Goal: Use online tool/utility: Use online tool/utility

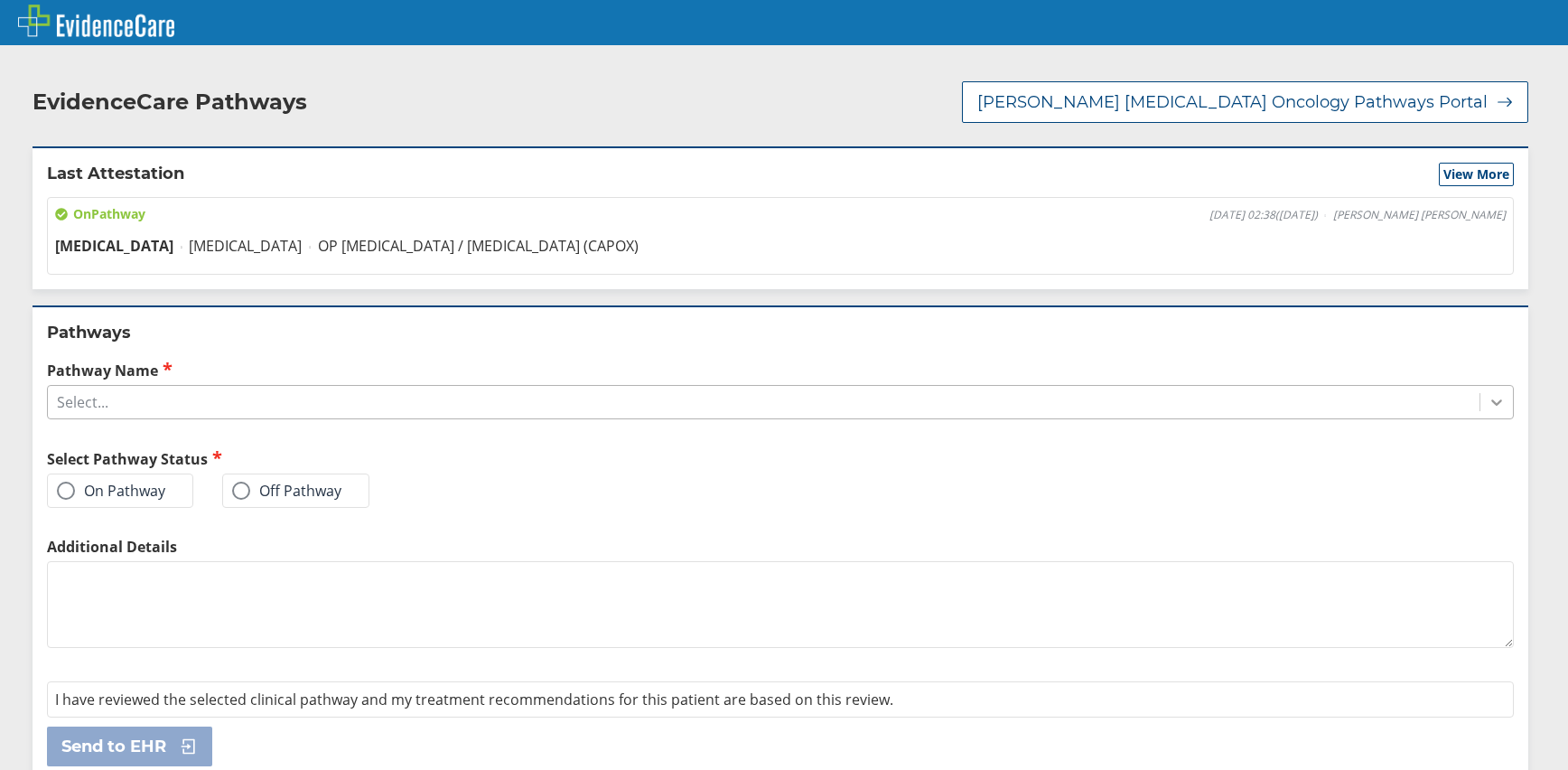
click at [1488, 393] on icon at bounding box center [1497, 401] width 18 height 18
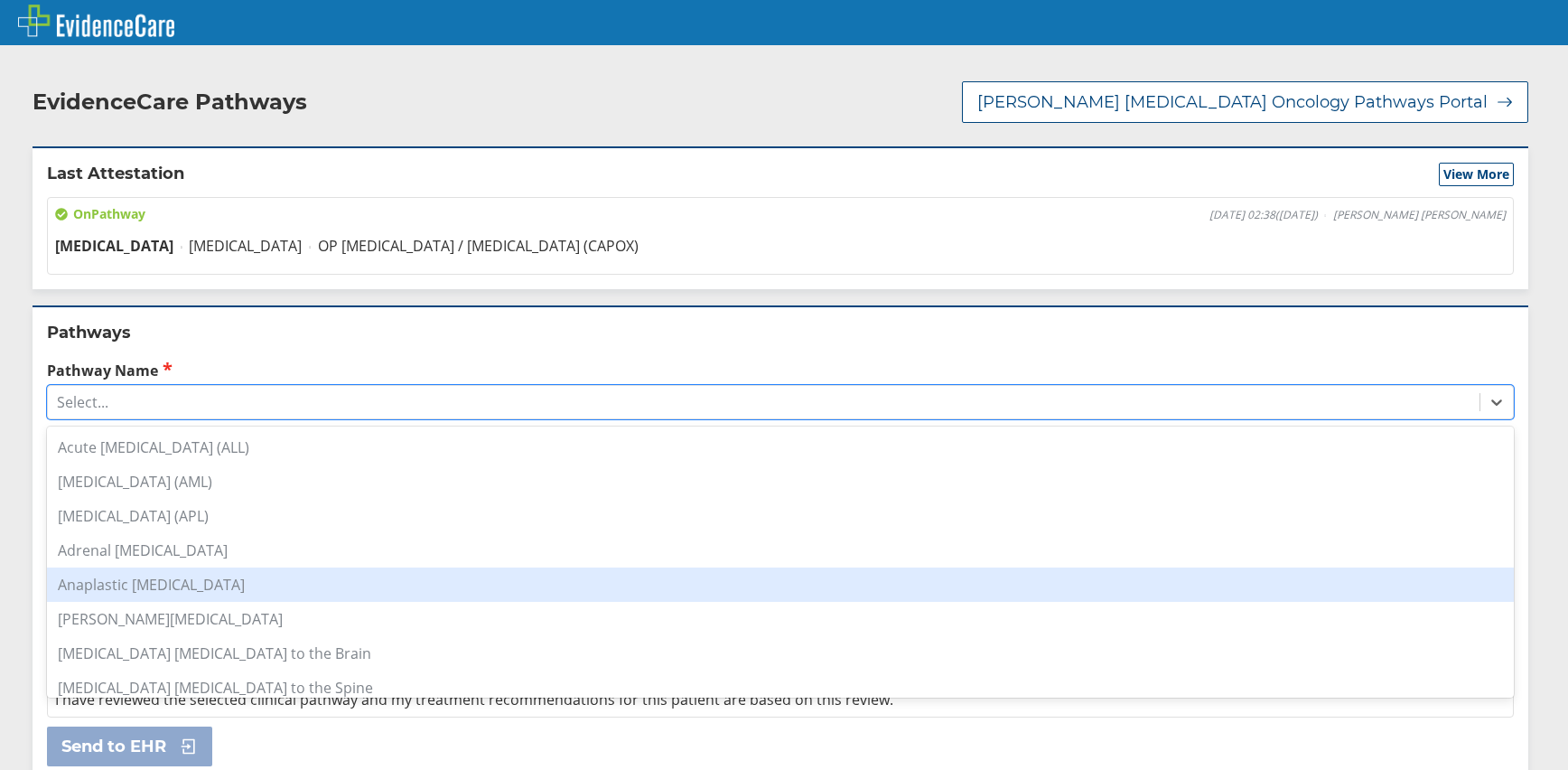
scroll to position [271, 0]
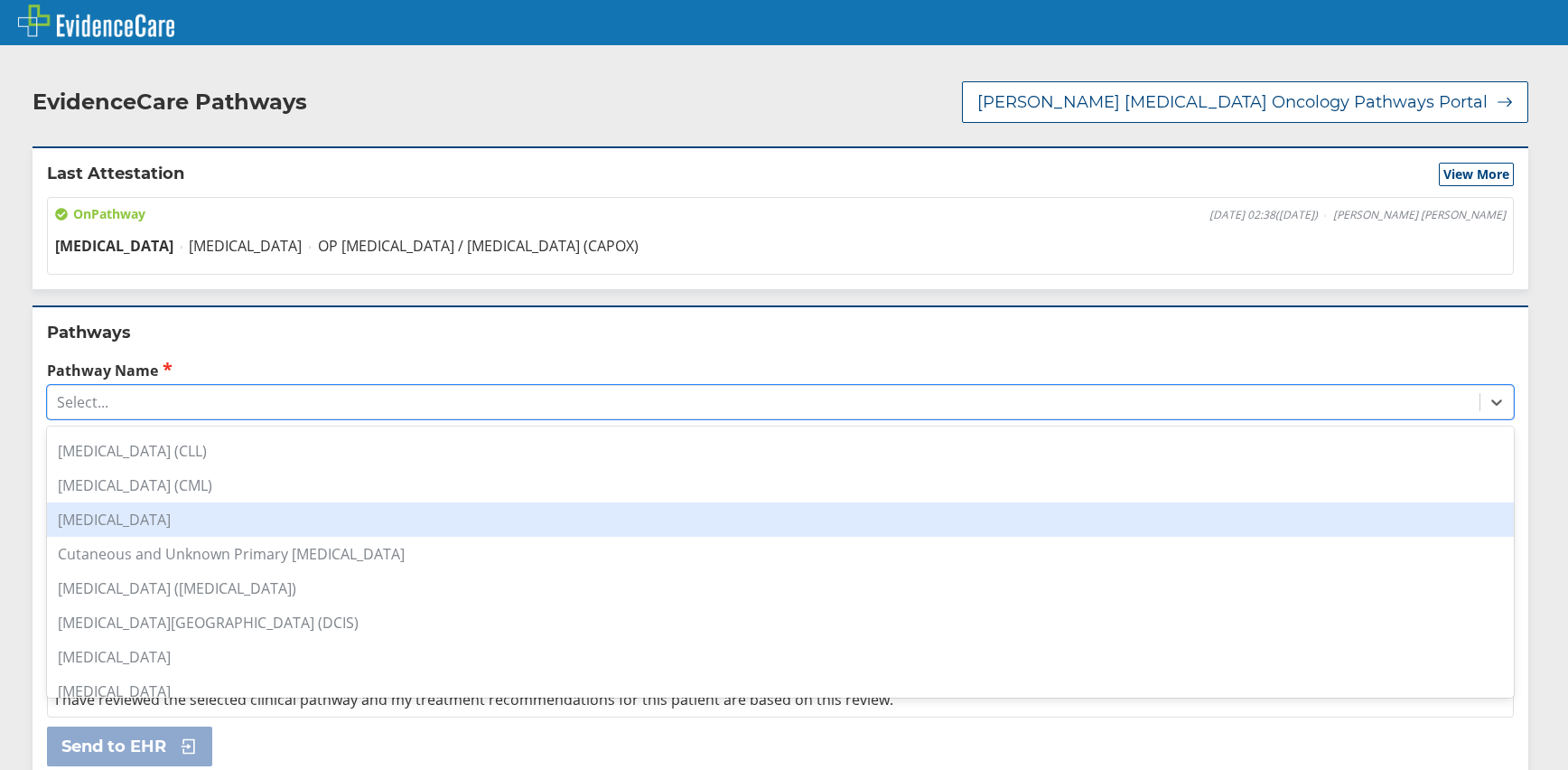
click at [172, 508] on div "[MEDICAL_DATA]" at bounding box center [781, 520] width 1467 height 35
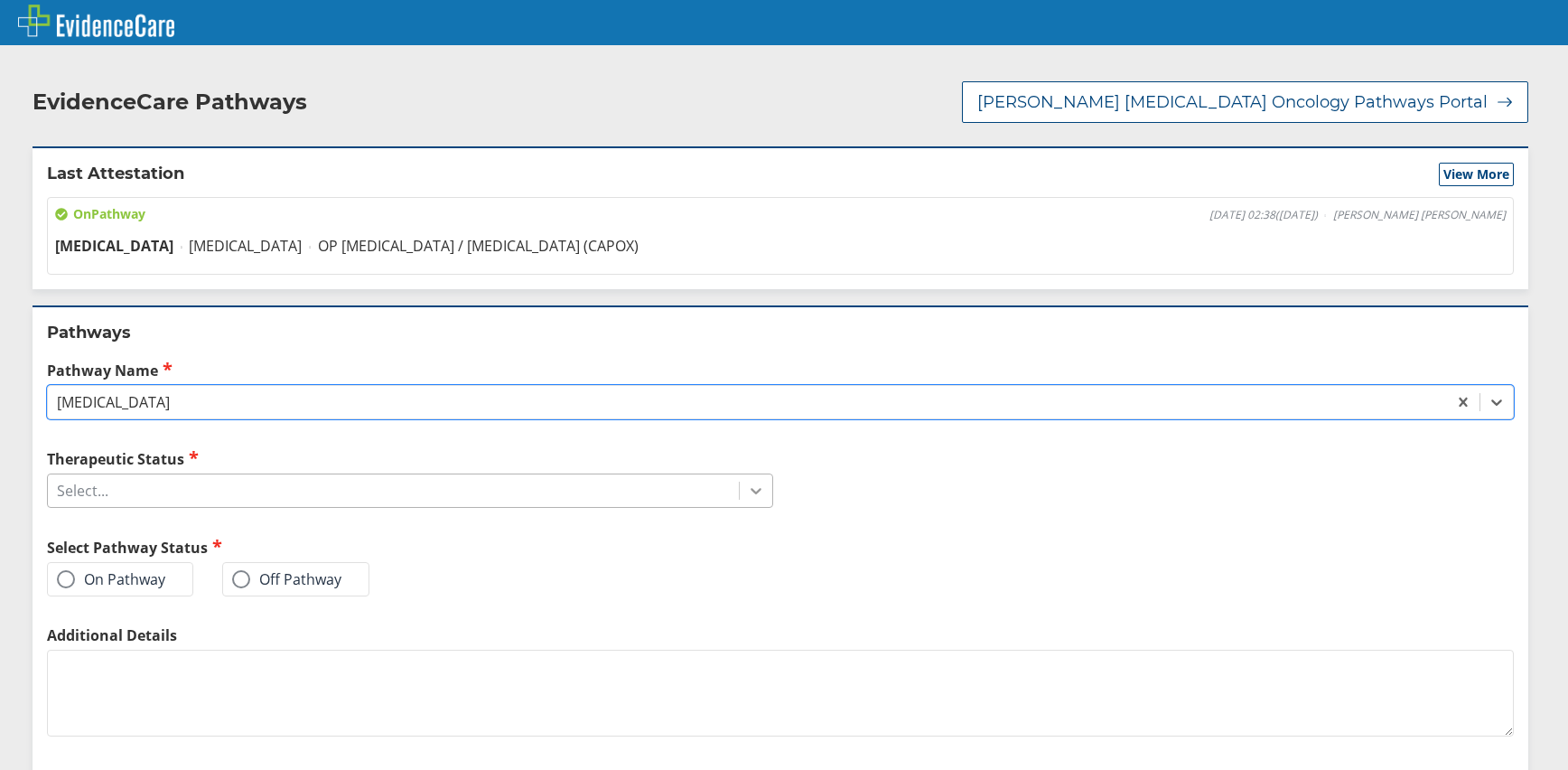
click at [751, 489] on icon at bounding box center [756, 492] width 11 height 7
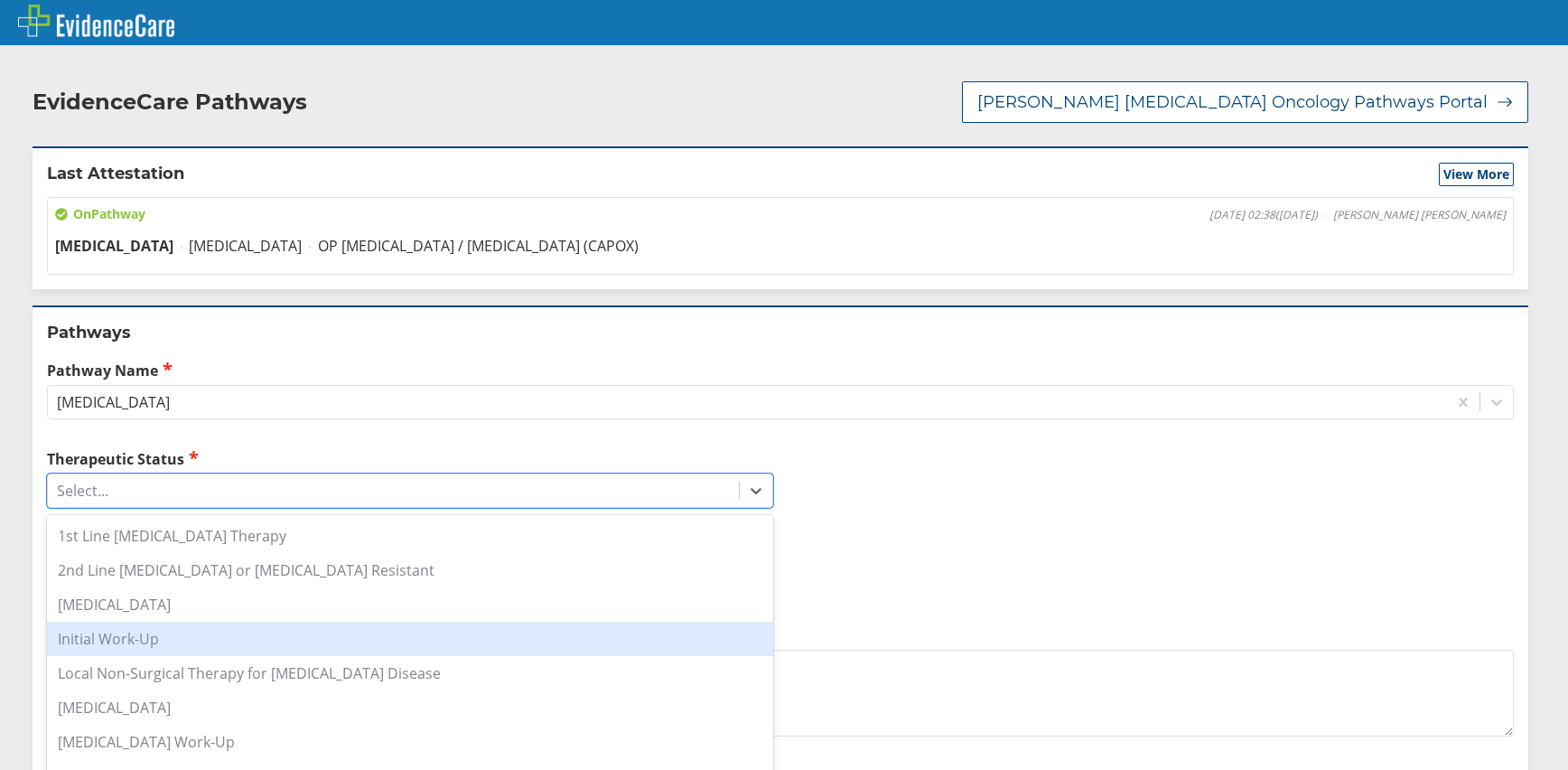
scroll to position [183, 0]
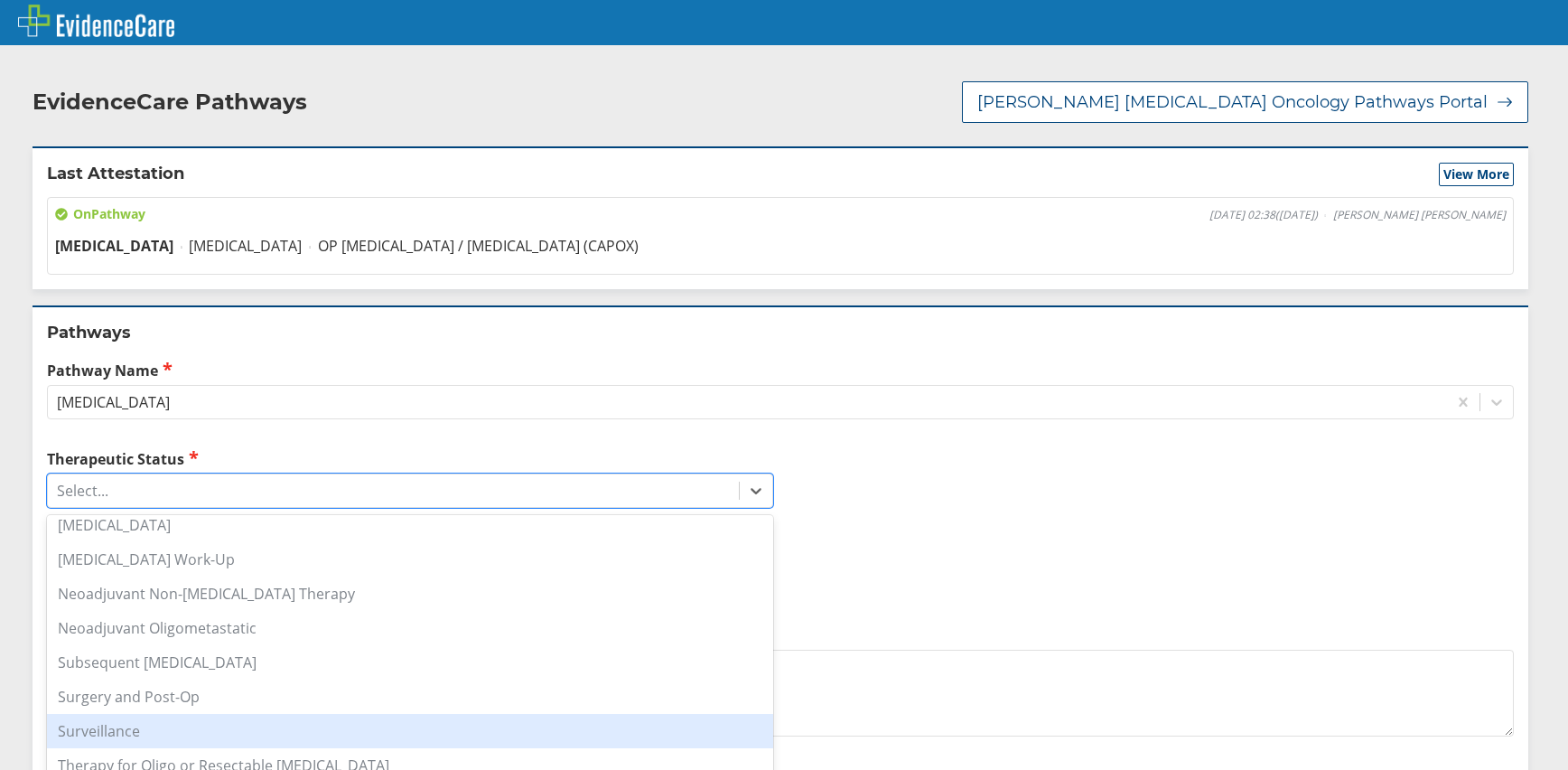
click at [159, 713] on div "Surveillance" at bounding box center [410, 731] width 727 height 35
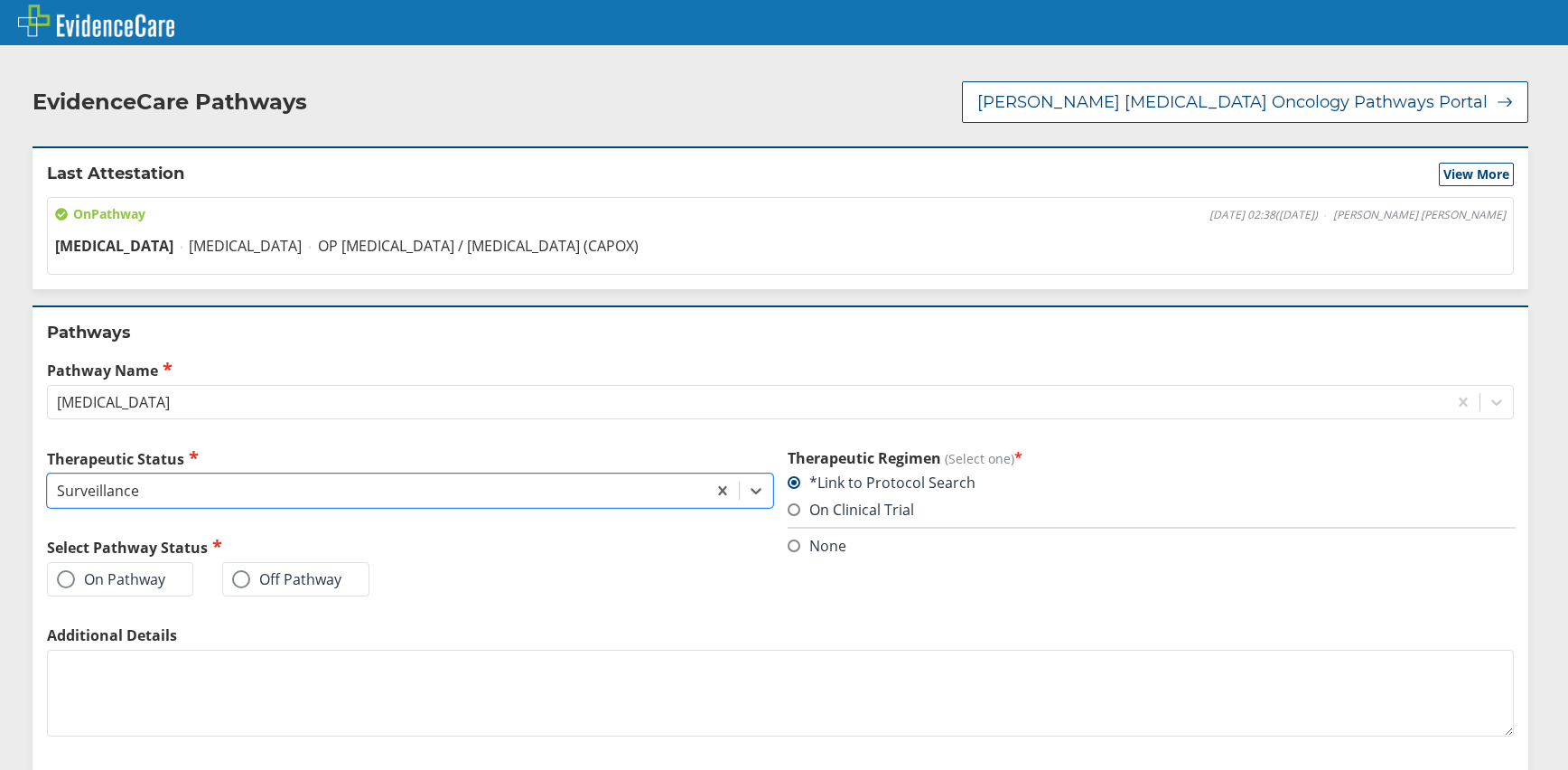
click at [66, 570] on span at bounding box center [65, 578] width 18 height 18
click at [0, 0] on input "On Pathway" at bounding box center [0, 0] width 0 height 0
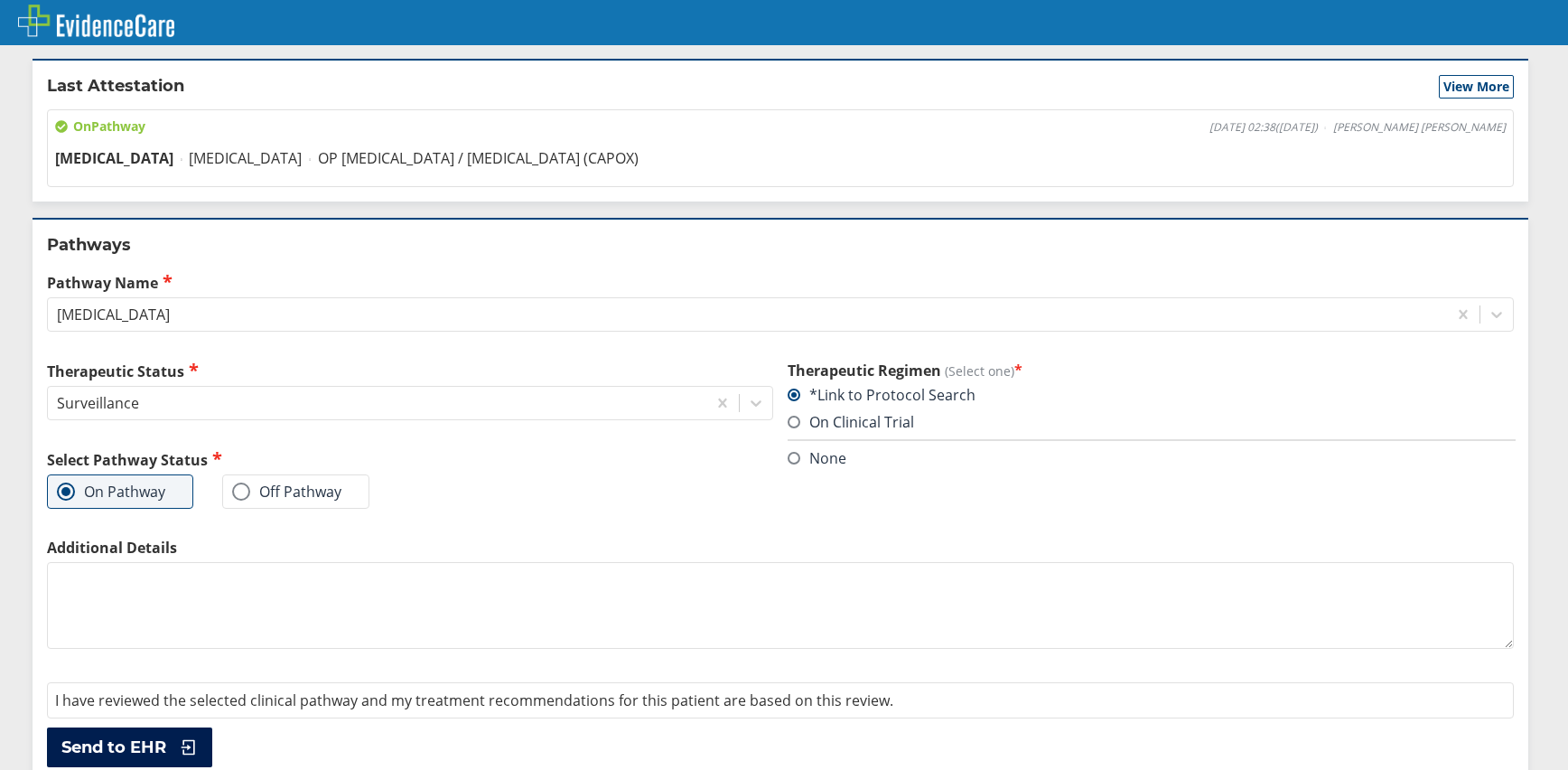
click at [160, 728] on button "Send to EHR" at bounding box center [130, 747] width 166 height 39
